Goal: Transaction & Acquisition: Purchase product/service

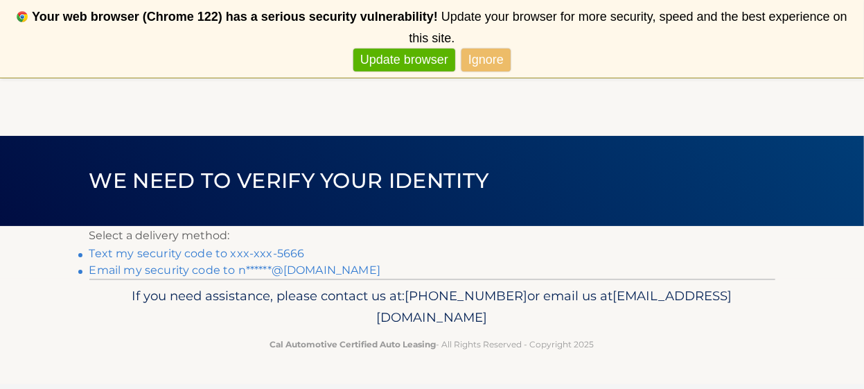
click at [281, 248] on link "Text my security code to xxx-xxx-5666" at bounding box center [197, 253] width 216 height 13
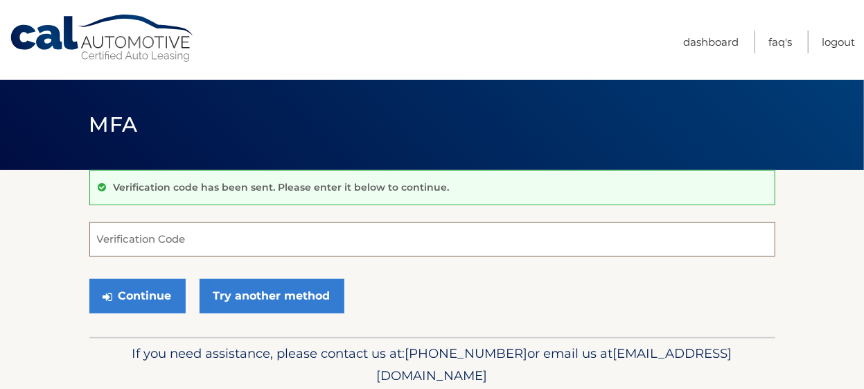
click at [153, 229] on input "Verification Code" at bounding box center [432, 239] width 686 height 35
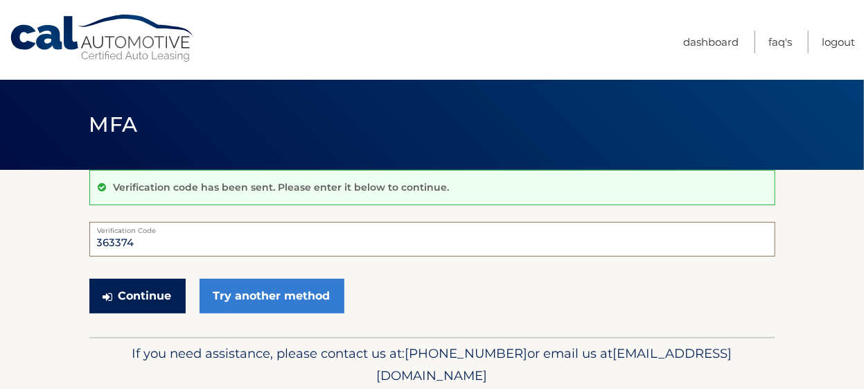
type input "363374"
click at [160, 284] on button "Continue" at bounding box center [137, 296] width 96 height 35
click at [153, 299] on button "Continue" at bounding box center [137, 296] width 96 height 35
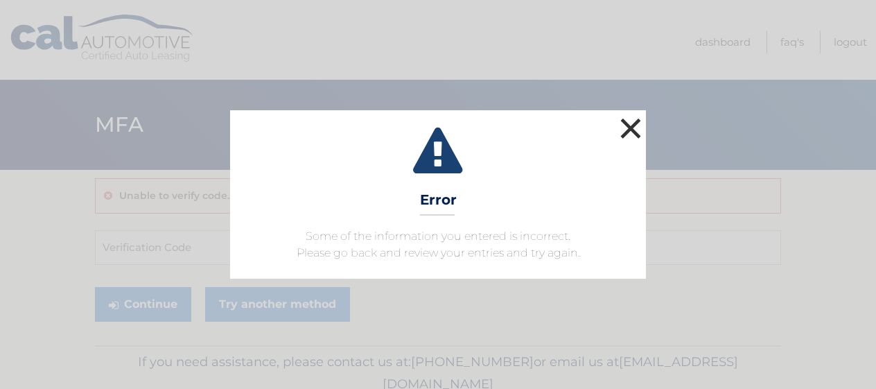
click at [638, 125] on button "×" at bounding box center [631, 128] width 28 height 28
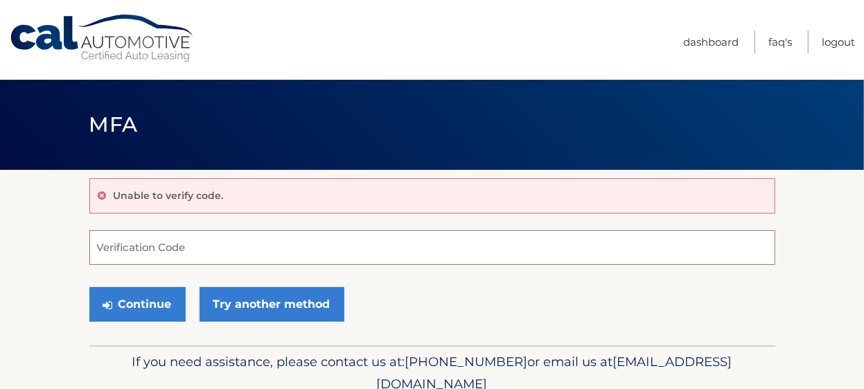
click at [150, 250] on input "Verification Code" at bounding box center [432, 247] width 686 height 35
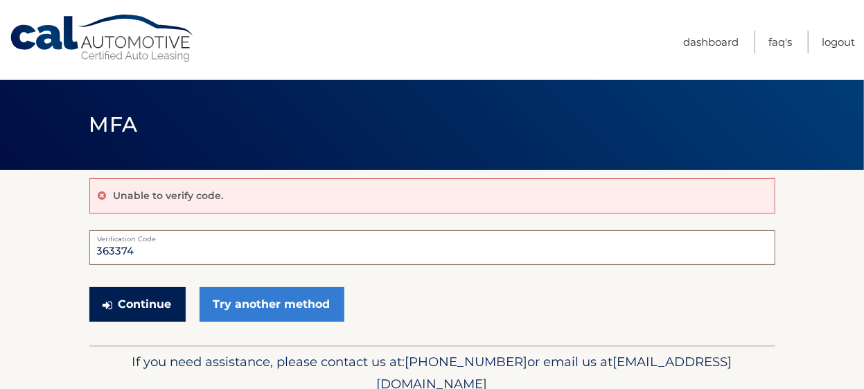
type input "363374"
click at [135, 300] on button "Continue" at bounding box center [137, 304] width 96 height 35
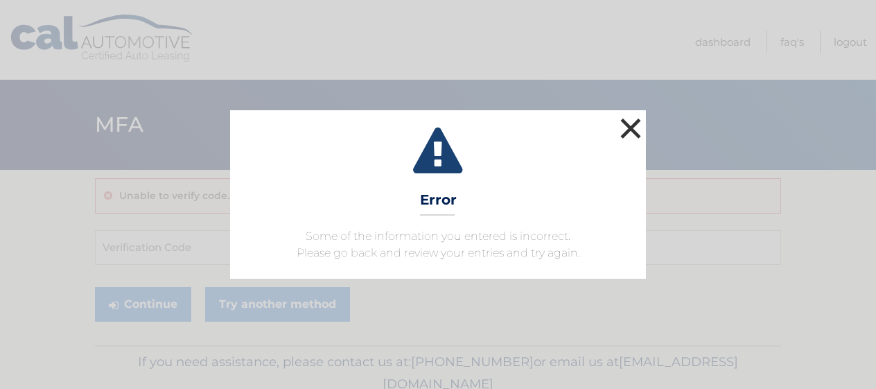
click at [625, 128] on button "×" at bounding box center [631, 128] width 28 height 28
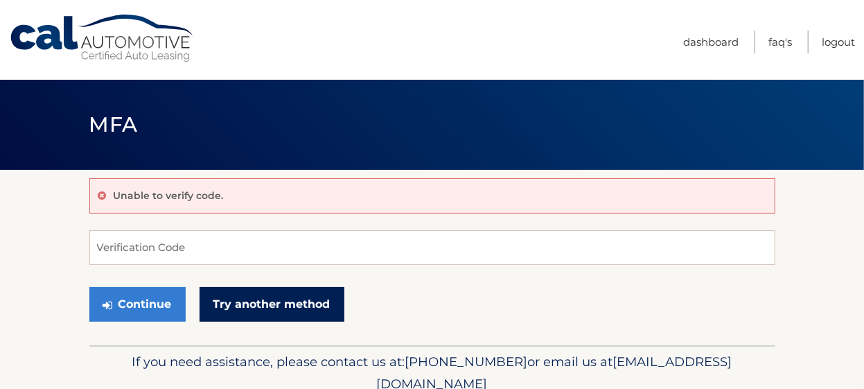
click at [265, 304] on link "Try another method" at bounding box center [272, 304] width 145 height 35
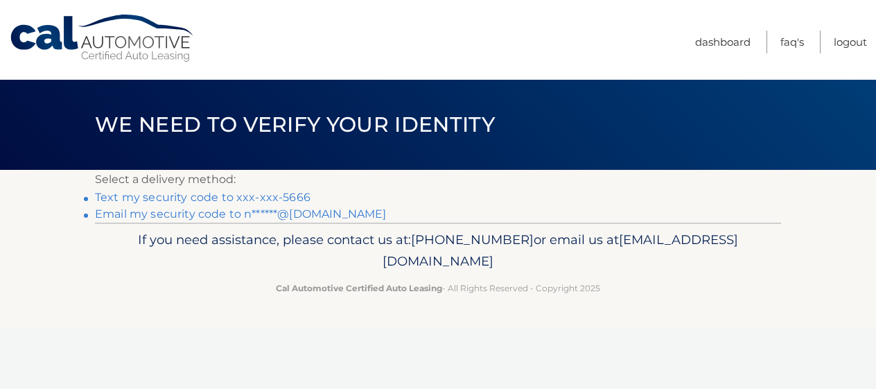
click at [208, 211] on link "Email my security code to n******@gmail.com" at bounding box center [241, 213] width 292 height 13
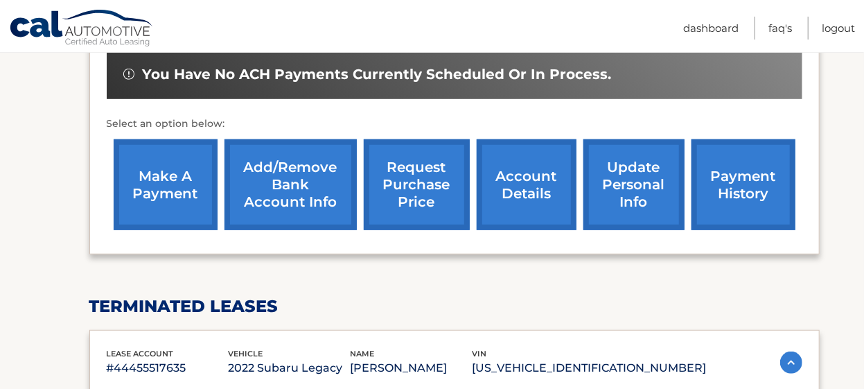
scroll to position [440, 0]
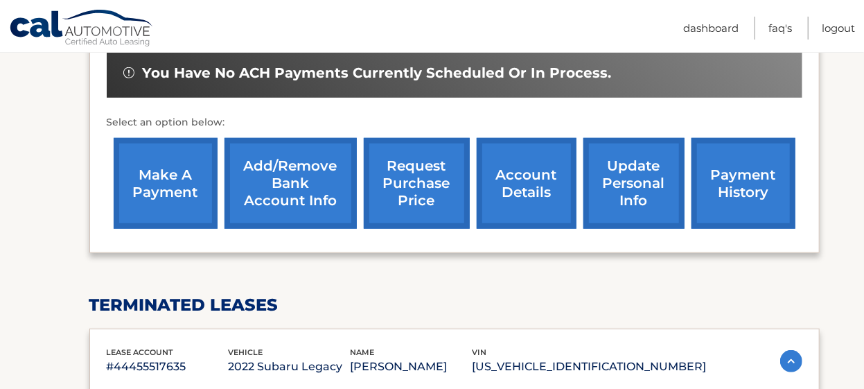
click at [168, 182] on link "make a payment" at bounding box center [166, 183] width 104 height 91
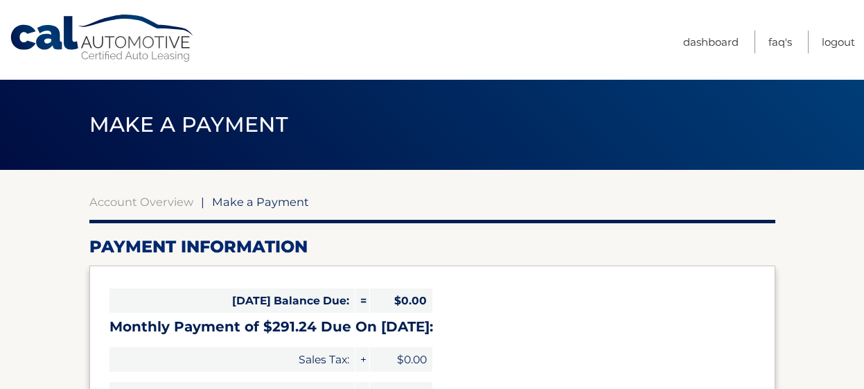
select select "MzFmYTQ5YzAtOTcxYS00YThjLTlkNzgtNzFlN2FjM2VmMmU3"
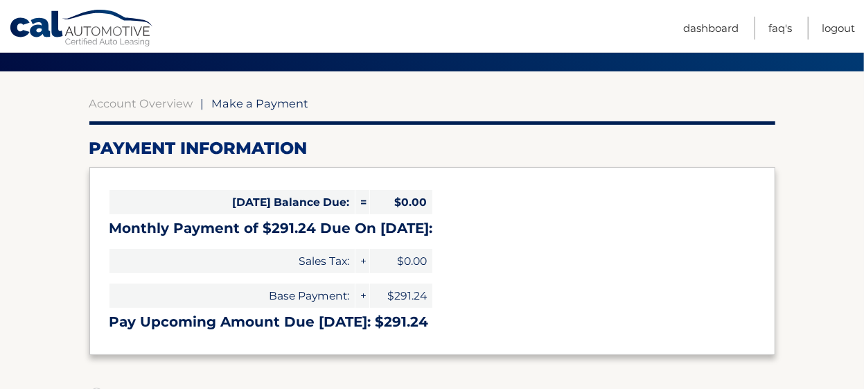
scroll to position [128, 0]
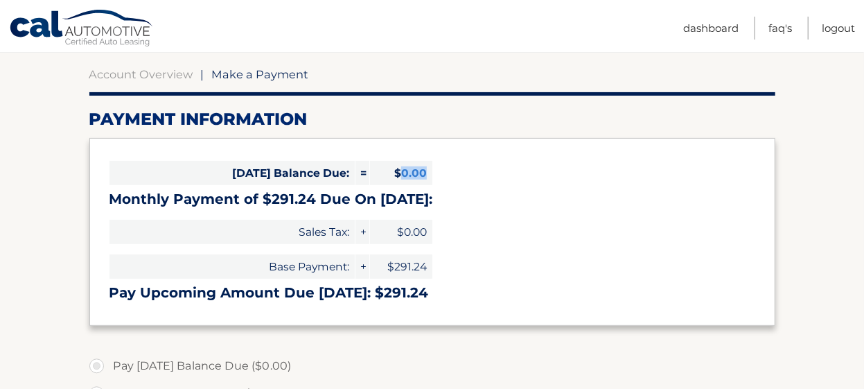
drag, startPoint x: 401, startPoint y: 172, endPoint x: 425, endPoint y: 171, distance: 24.3
click at [425, 171] on span "$0.00" at bounding box center [401, 173] width 62 height 24
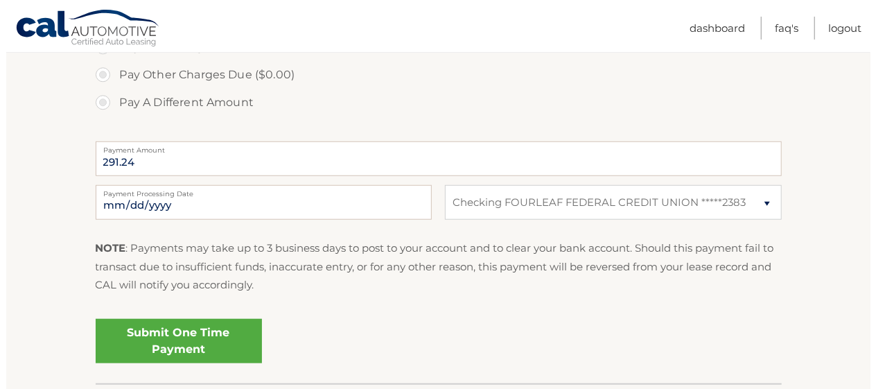
scroll to position [507, 0]
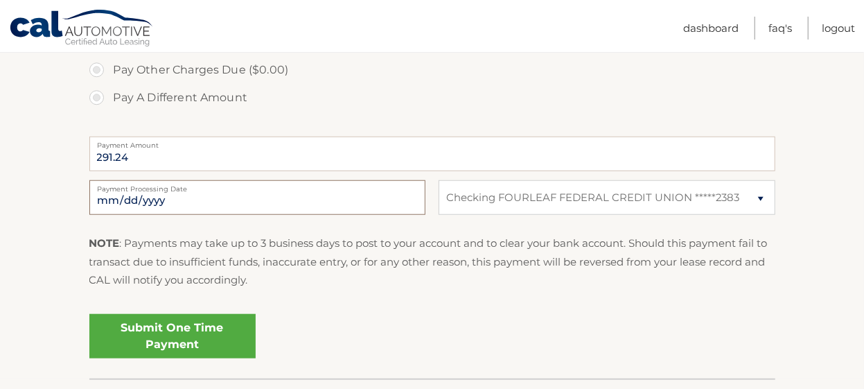
click at [150, 200] on input "[DATE]" at bounding box center [257, 197] width 336 height 35
type input "[DATE]"
drag, startPoint x: 208, startPoint y: 331, endPoint x: 363, endPoint y: 367, distance: 159.4
click at [363, 367] on div "Submit One Time Payment" at bounding box center [432, 340] width 686 height 65
click at [220, 193] on input "[DATE]" at bounding box center [257, 197] width 336 height 35
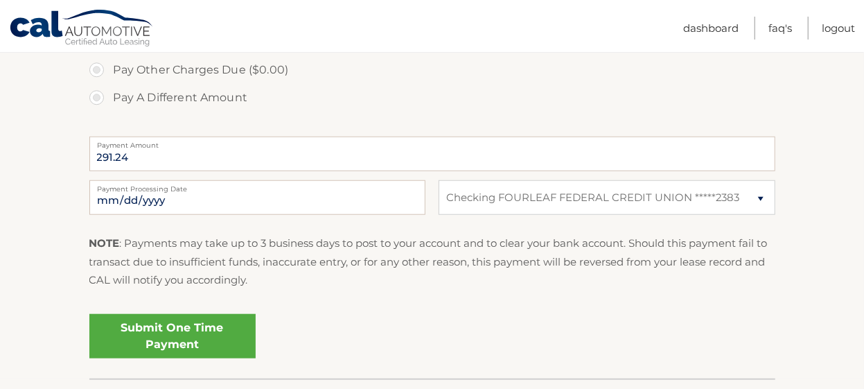
click at [183, 320] on link "Submit One Time Payment" at bounding box center [172, 336] width 166 height 44
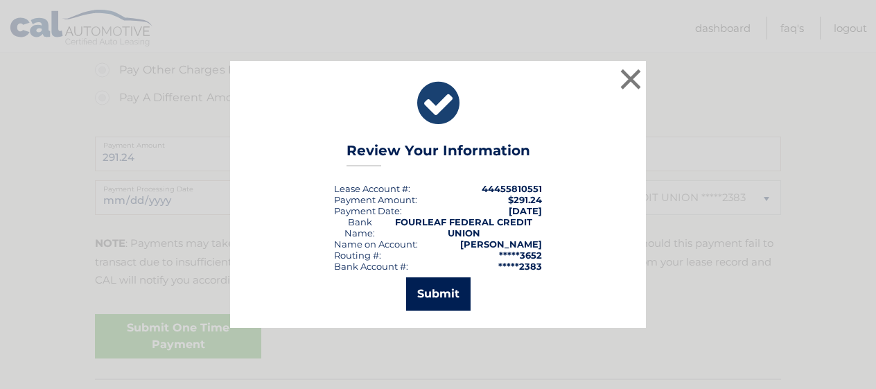
click at [439, 295] on button "Submit" at bounding box center [438, 293] width 64 height 33
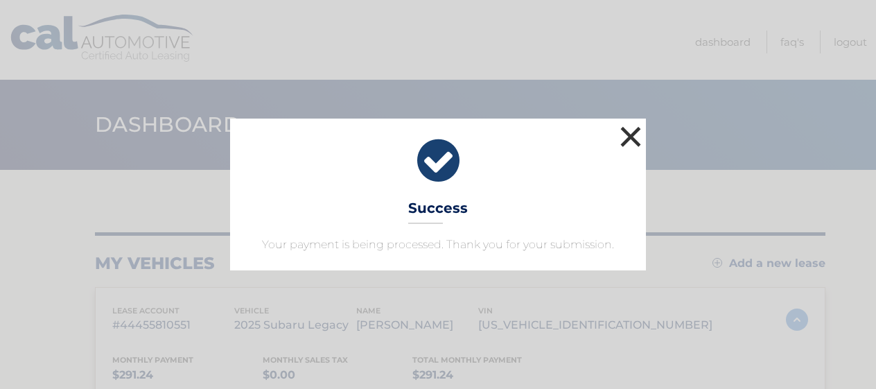
click at [629, 136] on button "×" at bounding box center [631, 137] width 28 height 28
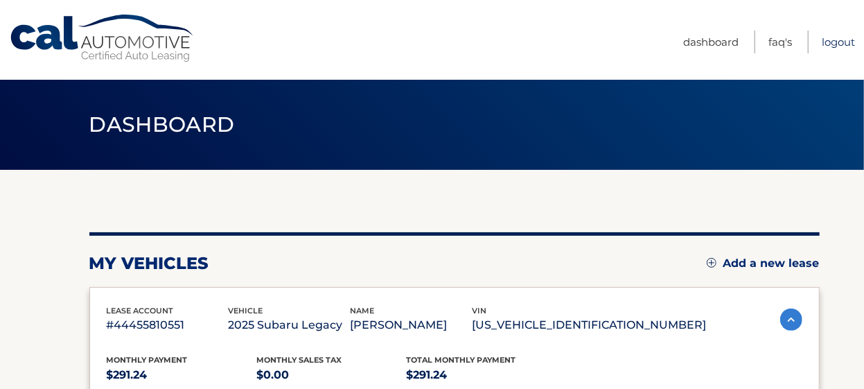
click at [834, 41] on link "Logout" at bounding box center [838, 42] width 33 height 23
